Goal: Contribute content: Add original content to the website for others to see

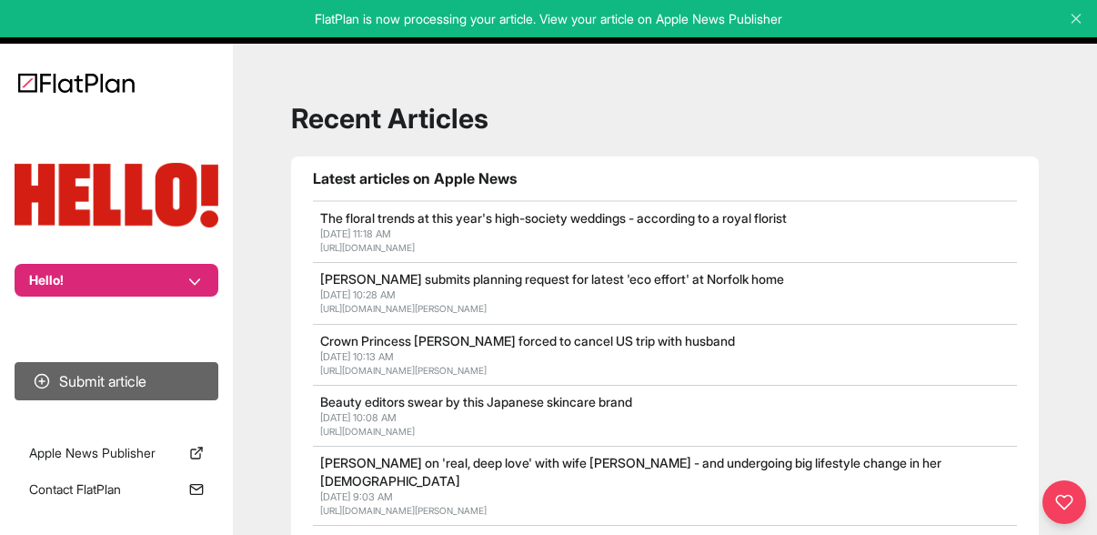
click at [125, 376] on button "Submit article" at bounding box center [117, 381] width 204 height 38
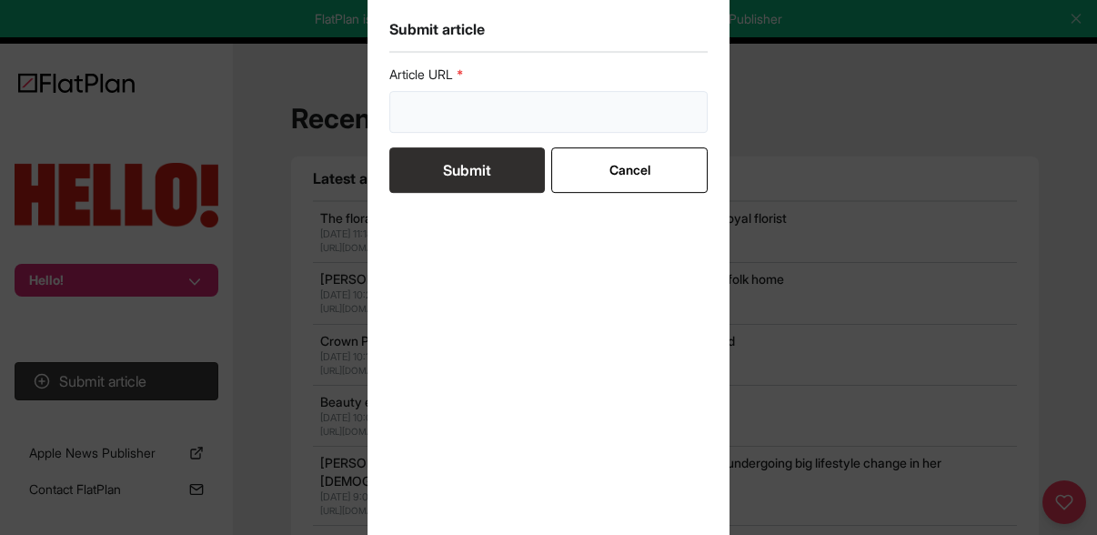
click at [449, 117] on input "url" at bounding box center [548, 112] width 318 height 42
paste input "[URL][DOMAIN_NAME][PERSON_NAME]"
type input "[URL][DOMAIN_NAME][PERSON_NAME]"
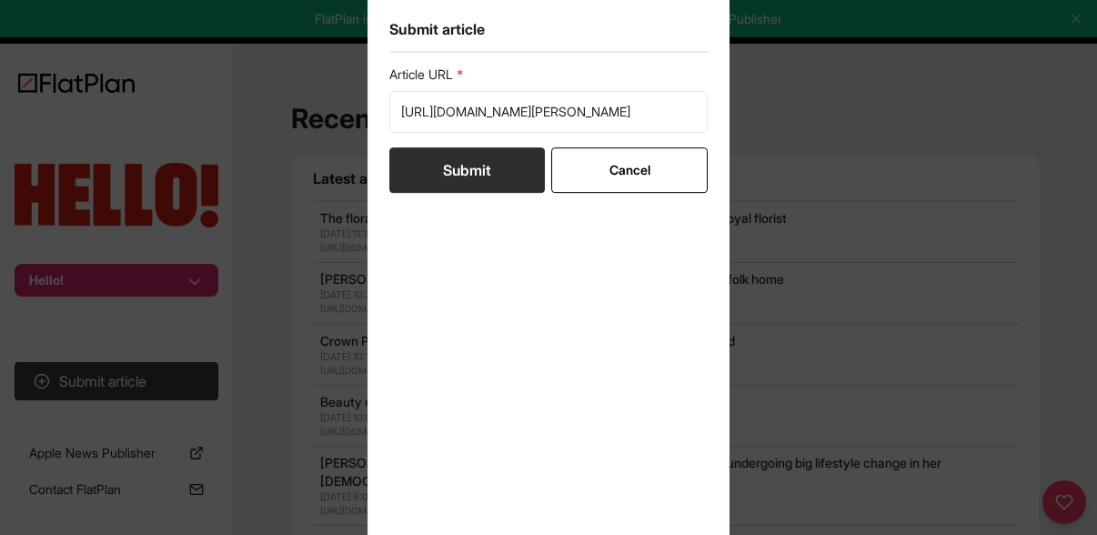
click at [451, 162] on button "Submit" at bounding box center [467, 169] width 156 height 45
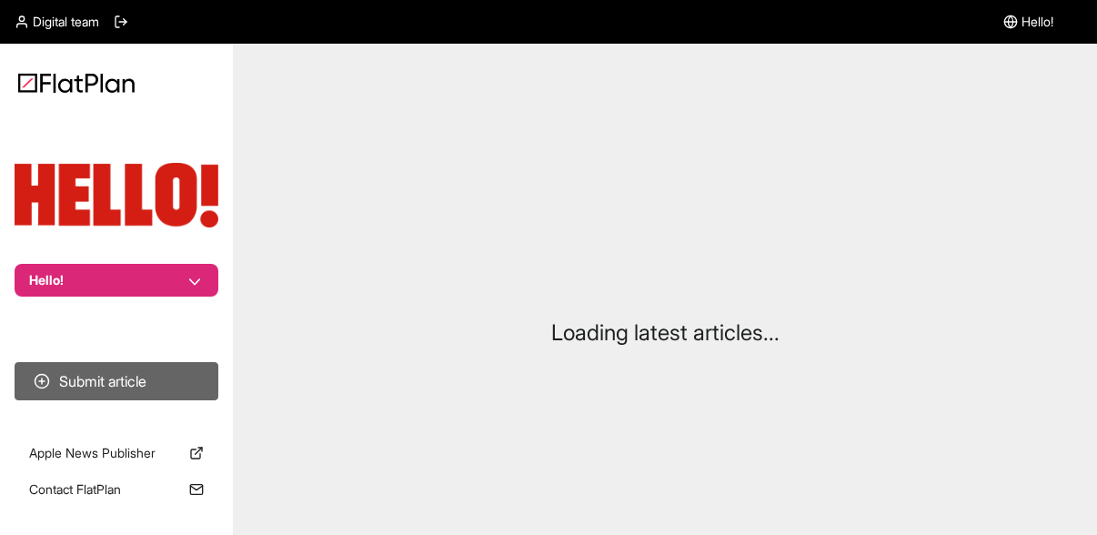
click at [116, 385] on button "Submit article" at bounding box center [117, 381] width 204 height 38
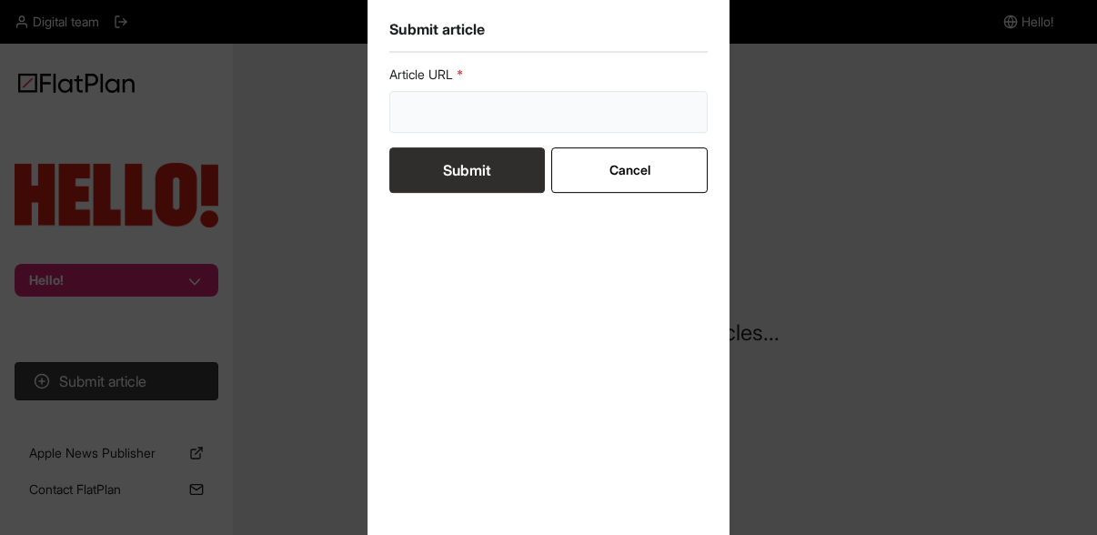
click at [448, 110] on input "url" at bounding box center [548, 112] width 318 height 42
paste input "[URL][DOMAIN_NAME]"
type input "[URL][DOMAIN_NAME]"
click at [446, 167] on button "Submit" at bounding box center [467, 169] width 156 height 45
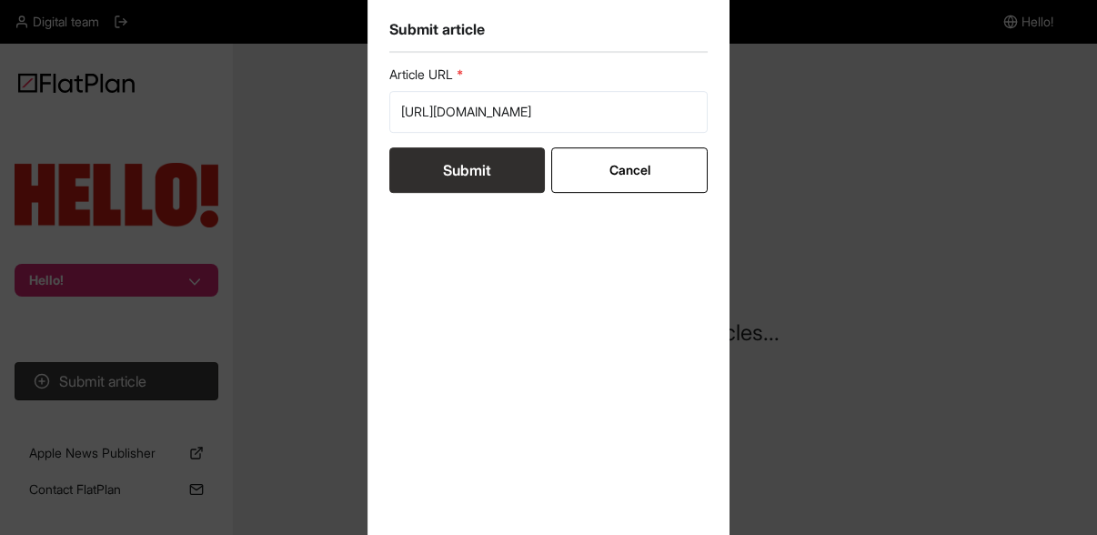
scroll to position [0, 0]
